Goal: Task Accomplishment & Management: Use online tool/utility

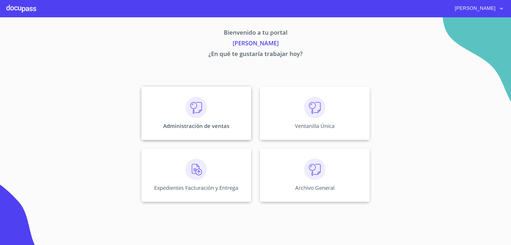
click at [220, 117] on div "Administración de ventas" at bounding box center [196, 113] width 110 height 53
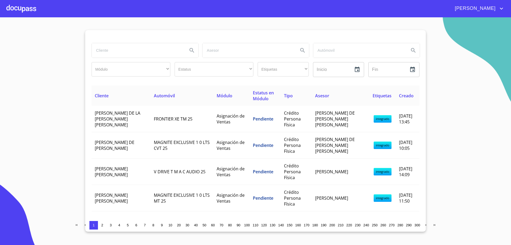
click at [124, 53] on input "search" at bounding box center [138, 50] width 92 height 14
type input "[PERSON_NAME]"
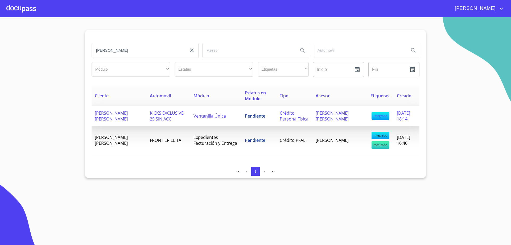
click at [133, 116] on td "[PERSON_NAME] [PERSON_NAME]" at bounding box center [119, 116] width 55 height 20
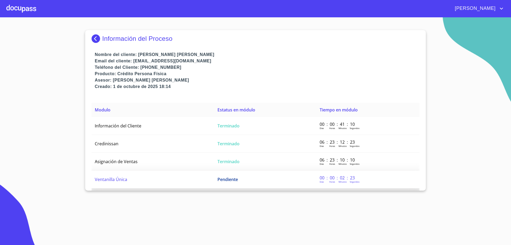
click at [113, 180] on span "Ventanilla Única" at bounding box center [111, 179] width 32 height 6
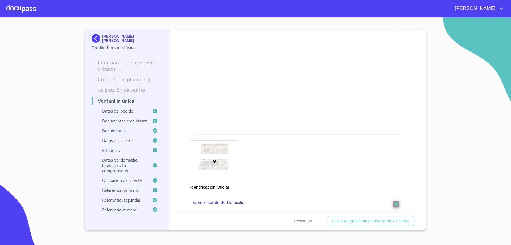
scroll to position [186, 0]
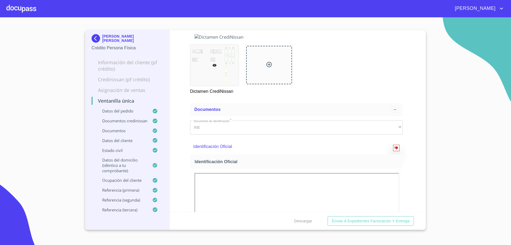
click at [394, 150] on icon "reject" at bounding box center [396, 148] width 4 height 4
click at [434, 115] on div "​" at bounding box center [439, 117] width 78 height 14
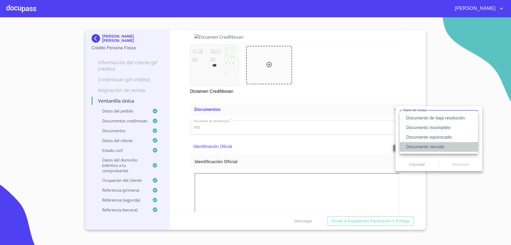
click at [423, 145] on li "Documento vencido" at bounding box center [439, 147] width 78 height 10
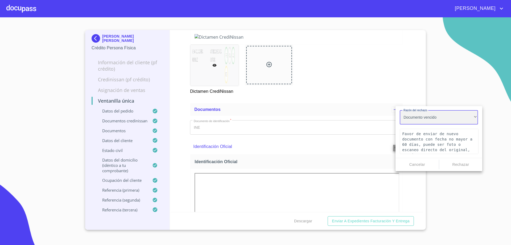
click at [429, 120] on div "Documento vencido" at bounding box center [439, 117] width 78 height 14
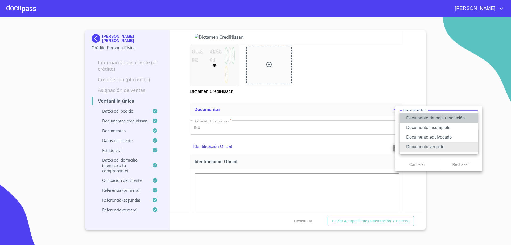
click at [429, 114] on li "Documento de baja resolución." at bounding box center [439, 118] width 78 height 10
type textarea "Favor de enviar de nuevo documento perfectamente claro, puede ser foto o escane…"
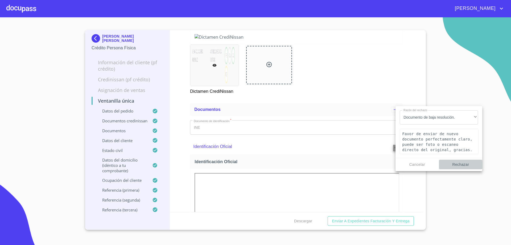
click at [458, 163] on span "Rechazar" at bounding box center [460, 164] width 39 height 7
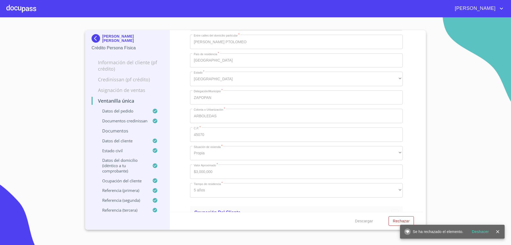
scroll to position [2560, 0]
click at [392, 223] on button "Rechazar" at bounding box center [401, 221] width 25 height 10
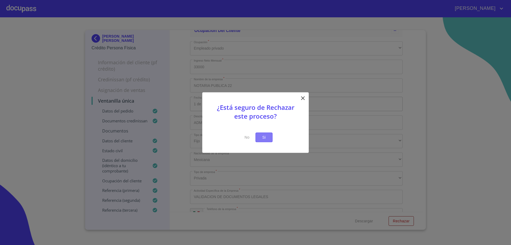
click at [263, 138] on span "Si" at bounding box center [264, 137] width 9 height 7
